Goal: Task Accomplishment & Management: Use online tool/utility

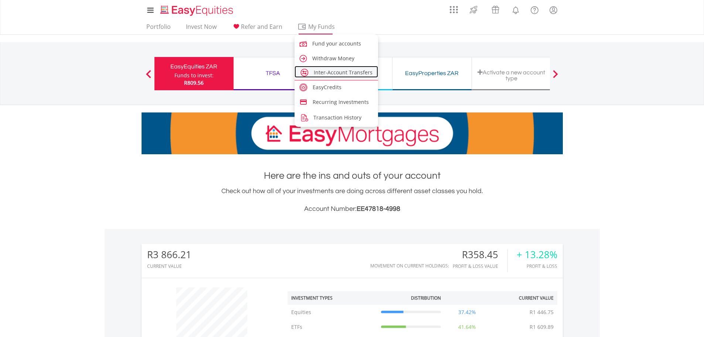
click at [333, 73] on span "Inter-Account Transfers" at bounding box center [343, 72] width 59 height 7
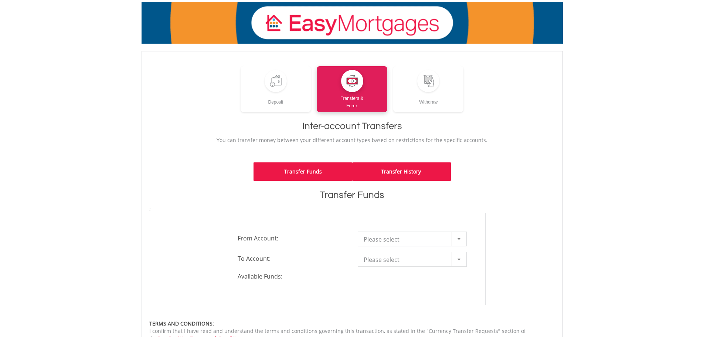
scroll to position [74, 0]
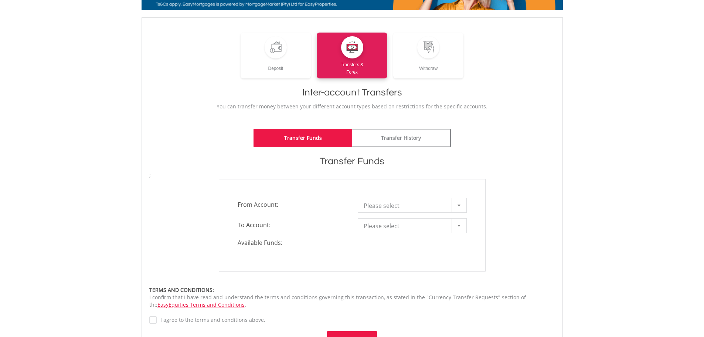
click at [402, 203] on span "Please select" at bounding box center [407, 205] width 86 height 15
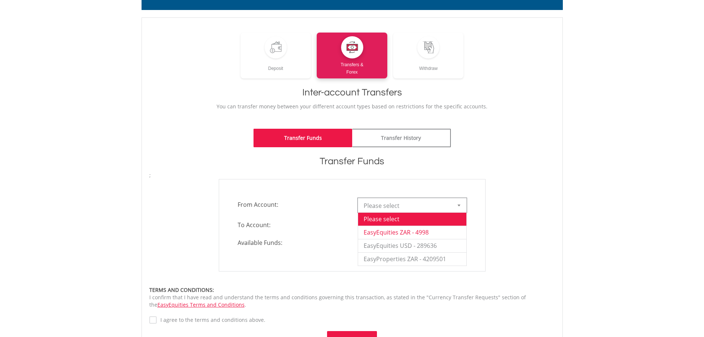
click at [385, 232] on li "EasyEquities ZAR - 4998" at bounding box center [412, 231] width 108 height 13
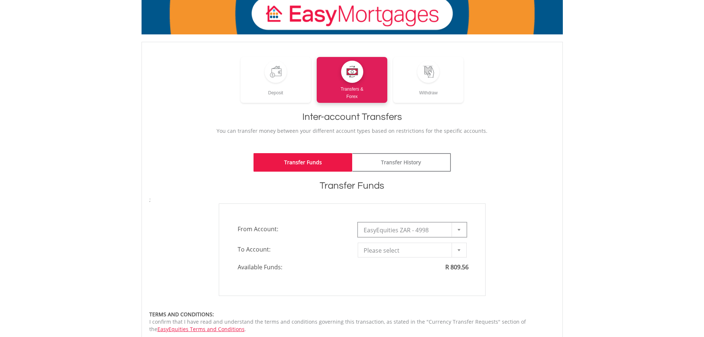
scroll to position [0, 0]
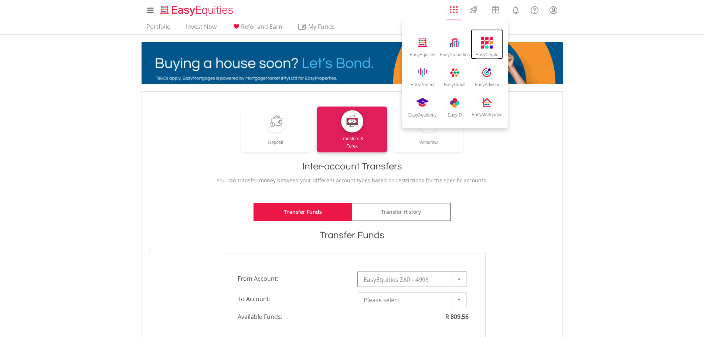
click at [484, 55] on div "EasyCrypto" at bounding box center [487, 53] width 23 height 8
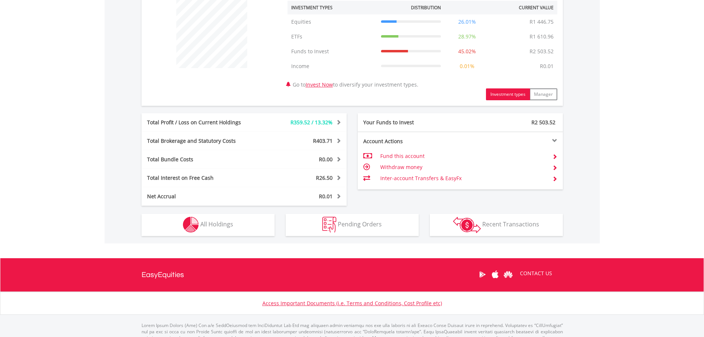
scroll to position [296, 0]
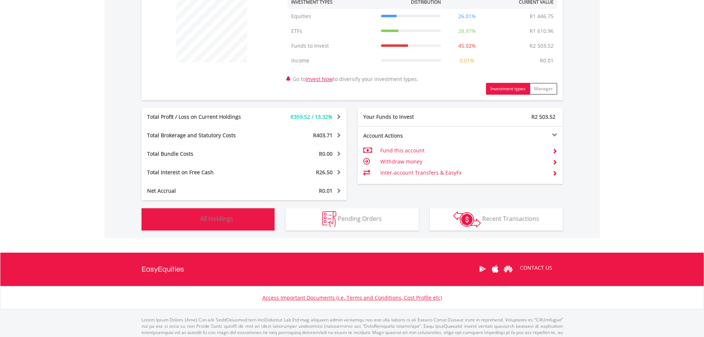
click at [214, 223] on span "All Holdings" at bounding box center [216, 218] width 33 height 8
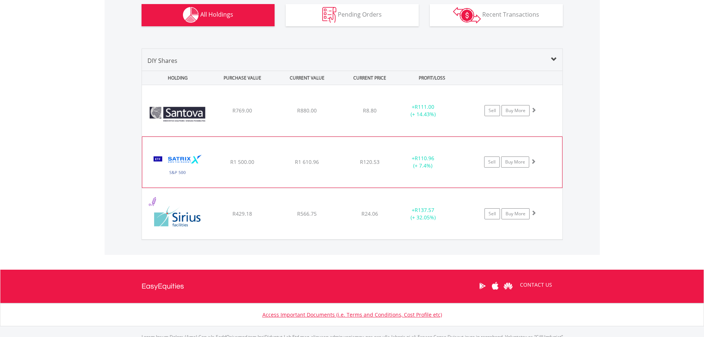
scroll to position [537, 0]
